Goal: Book appointment/travel/reservation

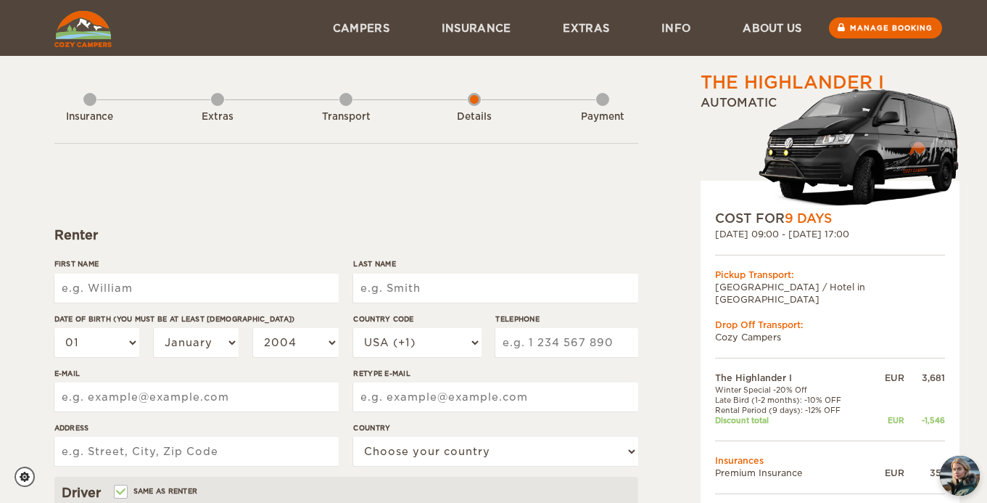
click at [221, 292] on input "First Name" at bounding box center [196, 287] width 284 height 29
type input "[PERSON_NAME]"
type input "kloete"
type input "6154785330"
type input "[EMAIL_ADDRESS][DOMAIN_NAME]"
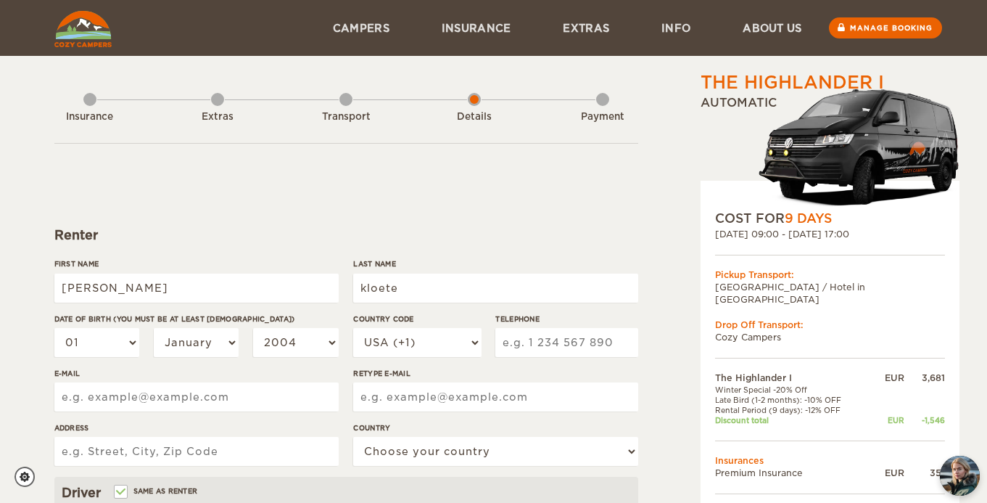
type input "[EMAIL_ADDRESS][DOMAIN_NAME]"
type input "[STREET_ADDRESS]"
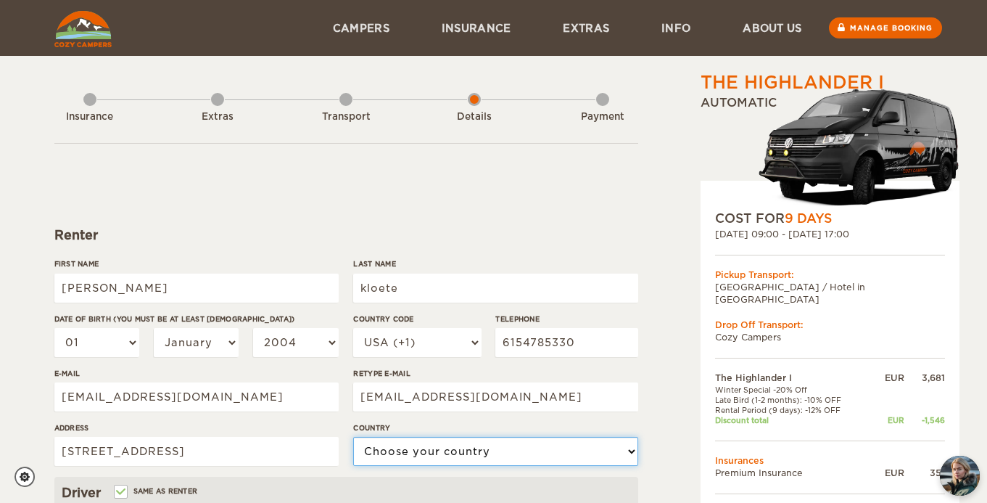
select select "222"
type input "[PERSON_NAME]"
type input "kloete"
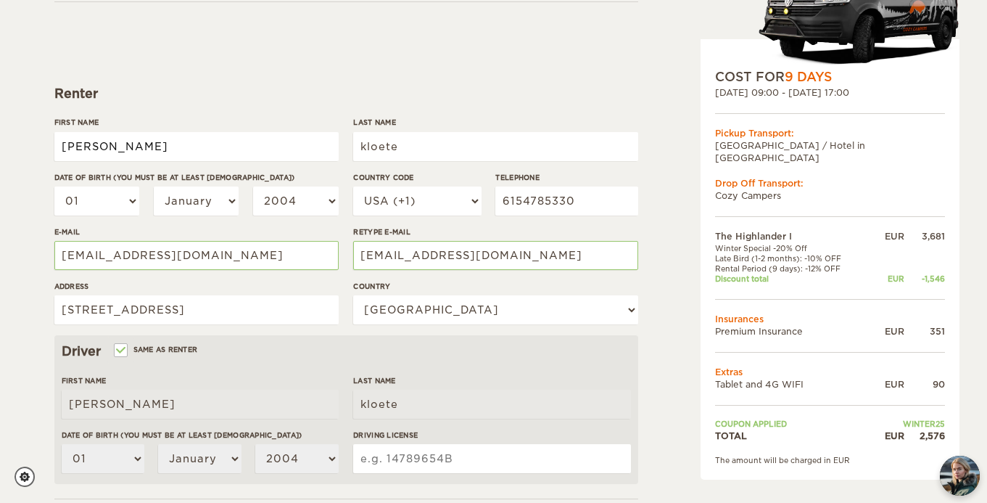
scroll to position [142, 0]
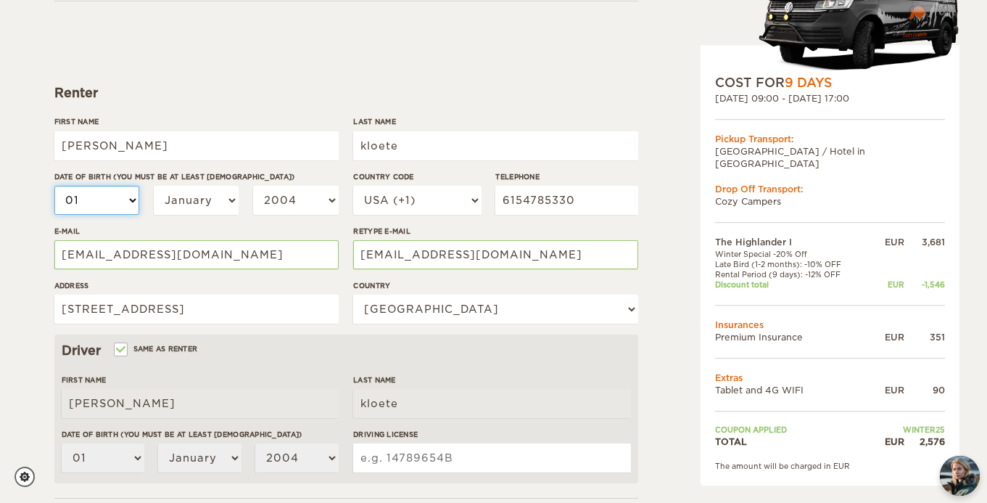
click at [136, 205] on select "01 02 03 04 05 06 07 08 09 10 11 12 13 14 15 16 17 18 19 20 21 22 23 24 25 26 2…" at bounding box center [97, 200] width 86 height 29
select select "10"
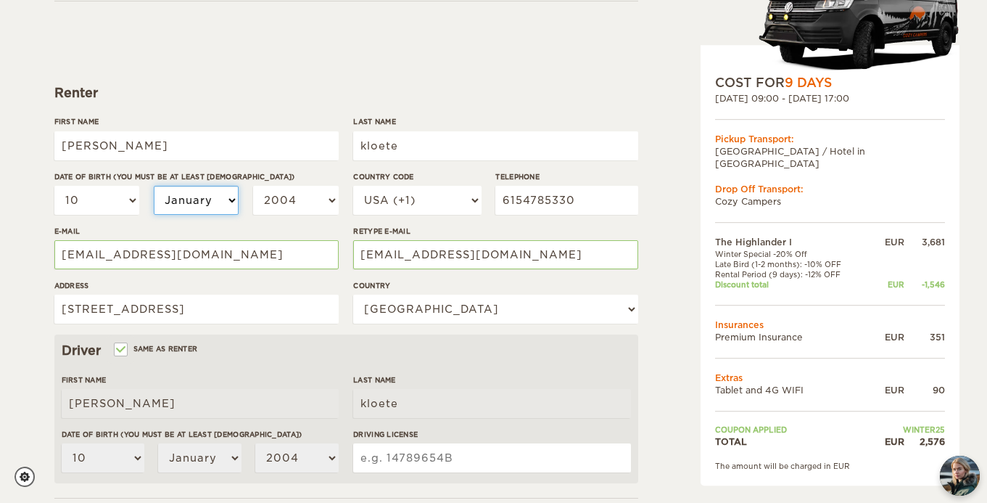
click at [190, 202] on select "January February March April May June July August September October November De…" at bounding box center [197, 200] width 86 height 29
select select "10"
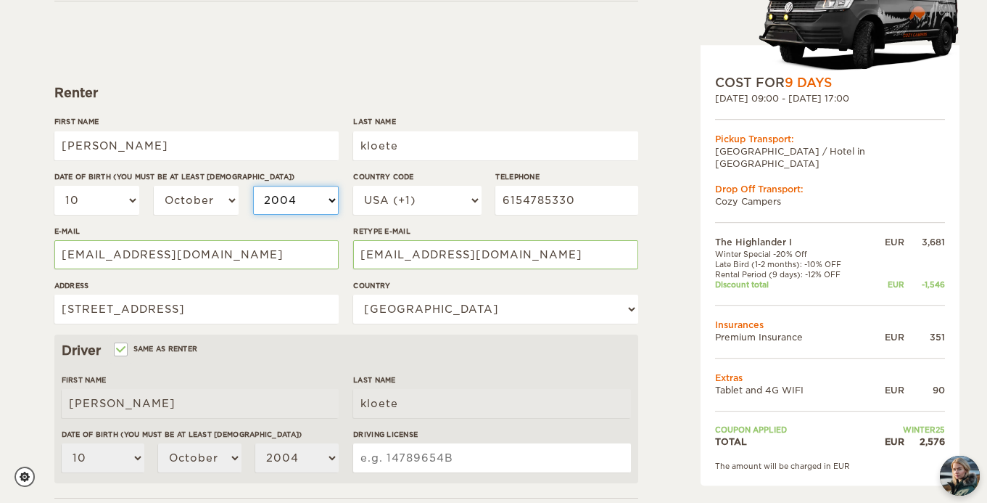
click at [285, 202] on select "2004 2003 2002 2001 2000 1999 1998 1997 1996 1995 1994 1993 1992 1991 1990 1989…" at bounding box center [296, 200] width 86 height 29
select select "1991"
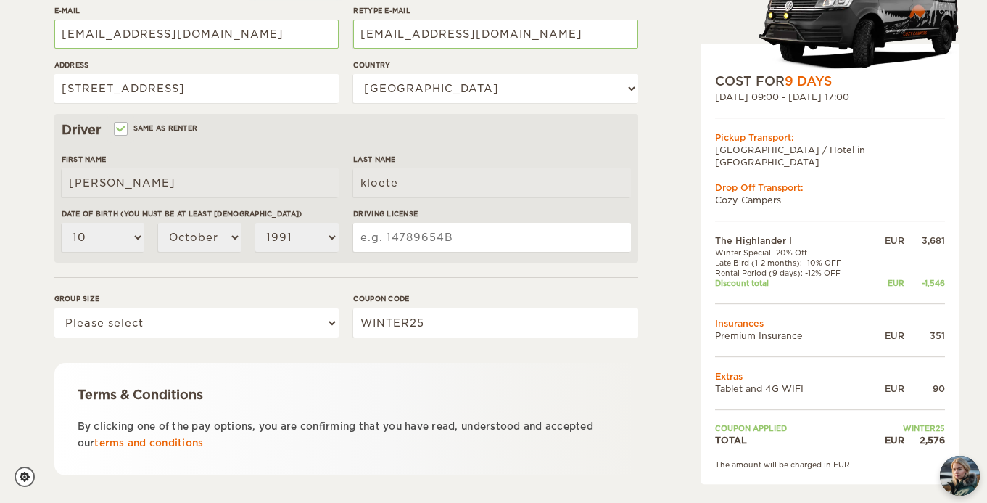
scroll to position [363, 0]
click at [429, 241] on input "Driving License" at bounding box center [491, 236] width 277 height 29
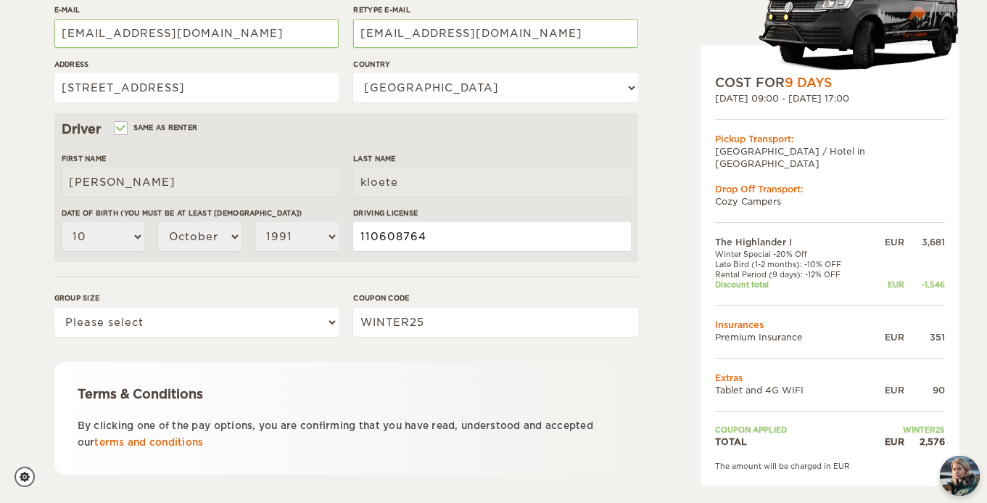
type input "110608764"
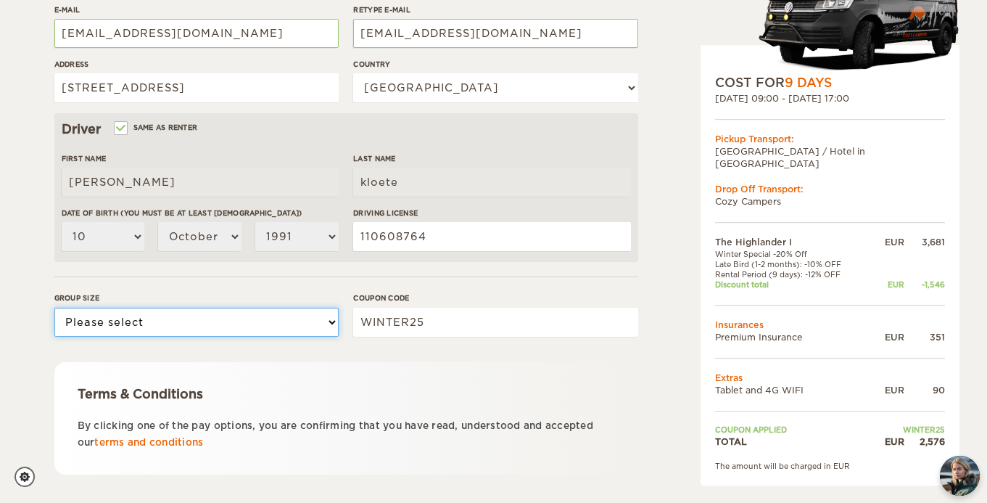
click at [182, 314] on select "Please select 1 2" at bounding box center [196, 321] width 284 height 29
click at [204, 326] on select "Please select 1 2" at bounding box center [196, 321] width 284 height 29
select select "2"
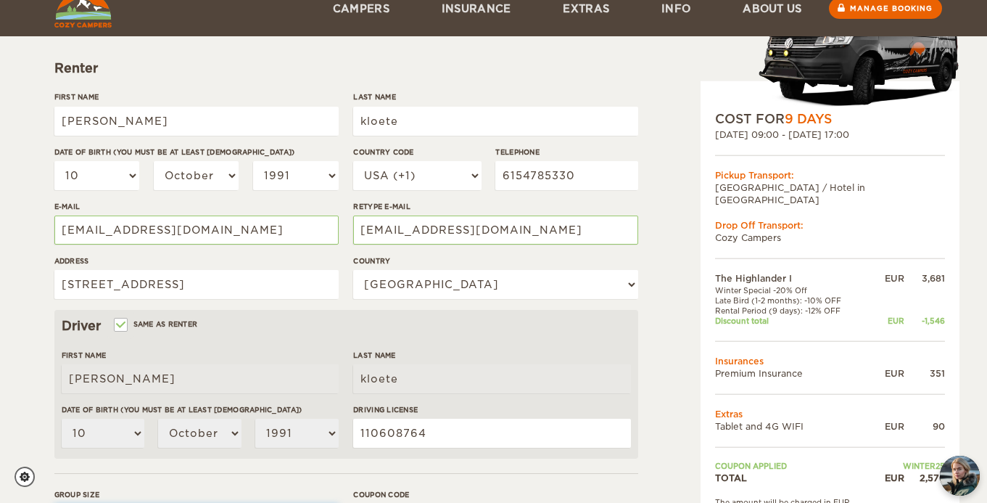
scroll to position [231, 0]
